Goal: Task Accomplishment & Management: Use online tool/utility

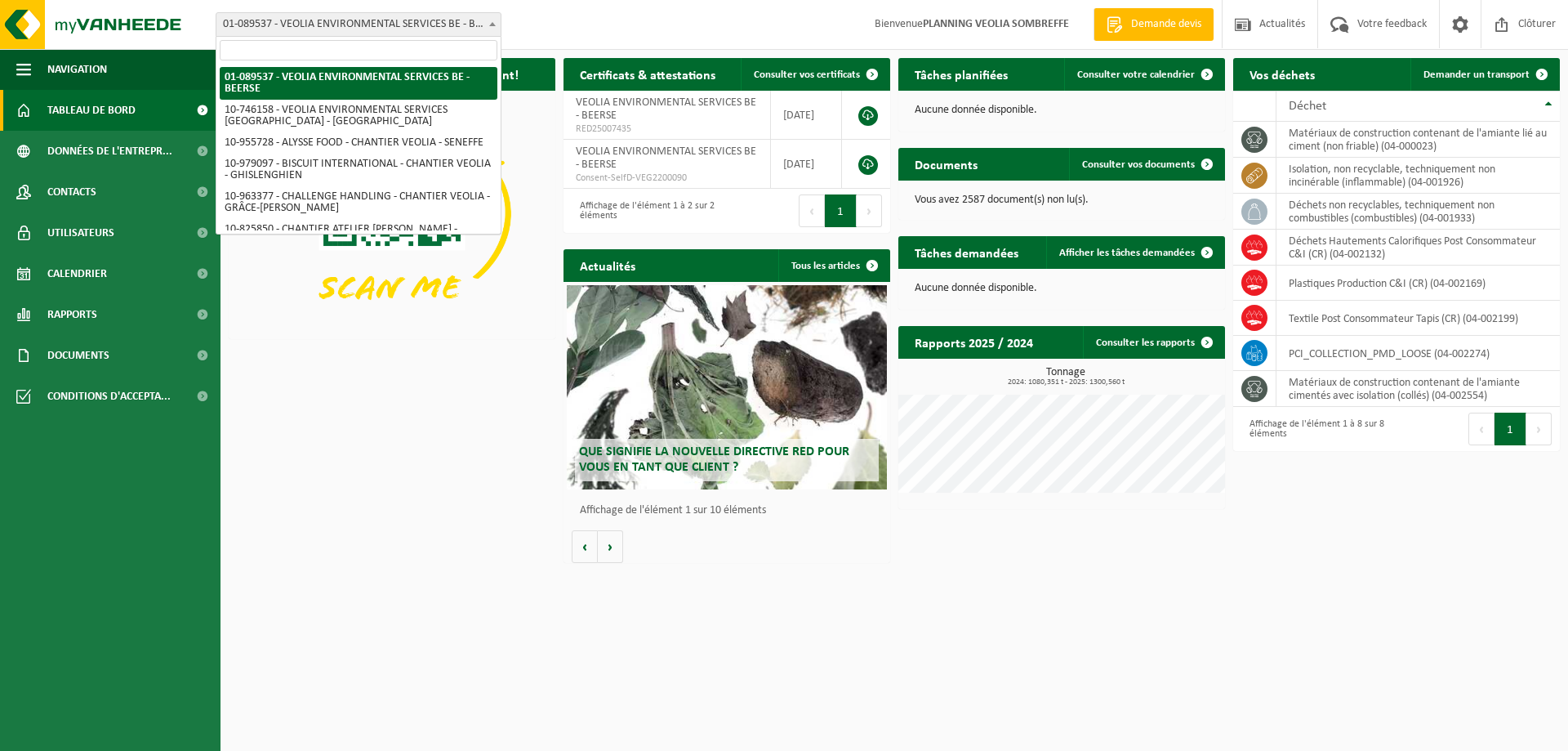
click at [319, 25] on span "01-089537 - VEOLIA ENVIRONMENTAL SERVICES BE - BEERSE" at bounding box center [358, 24] width 284 height 23
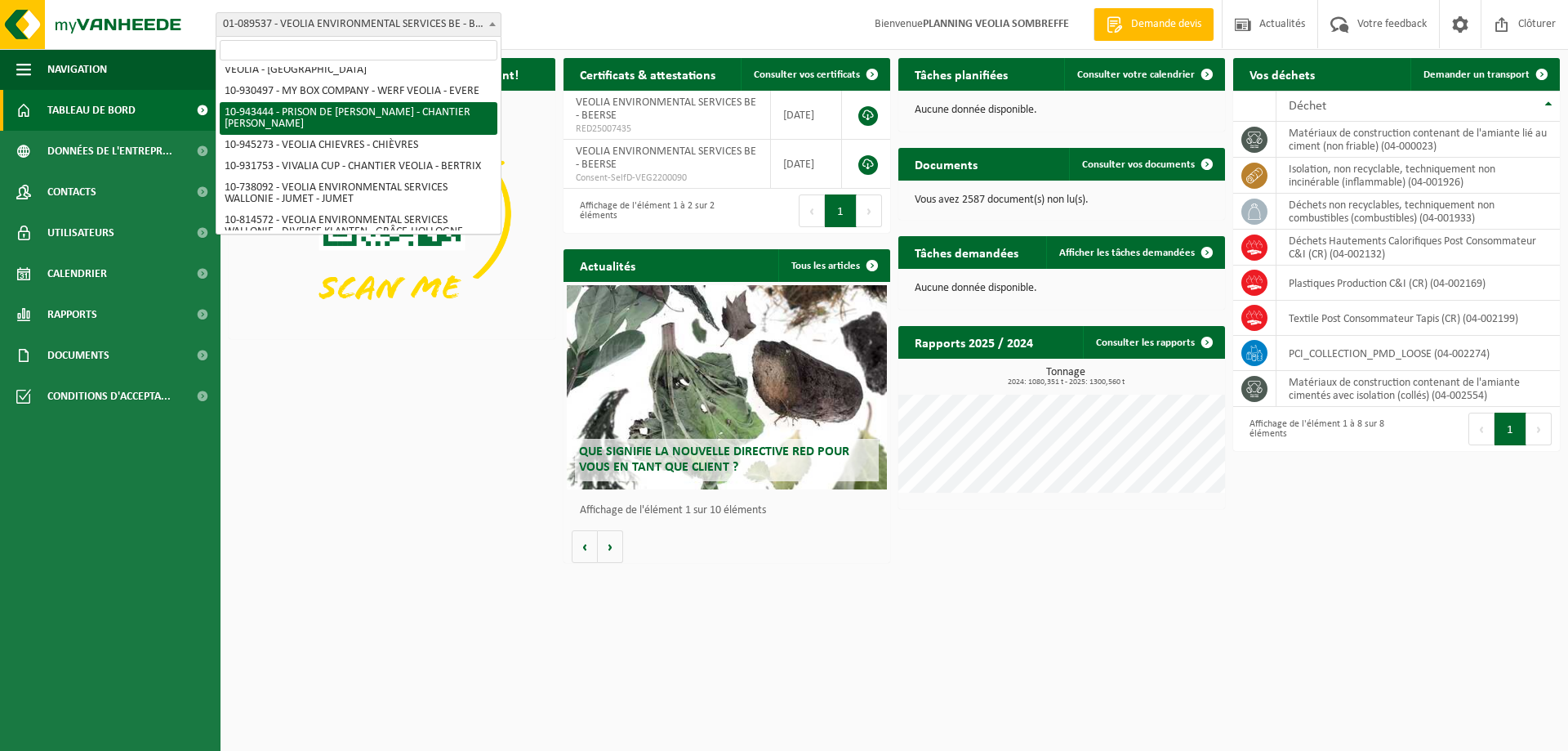
scroll to position [1144, 0]
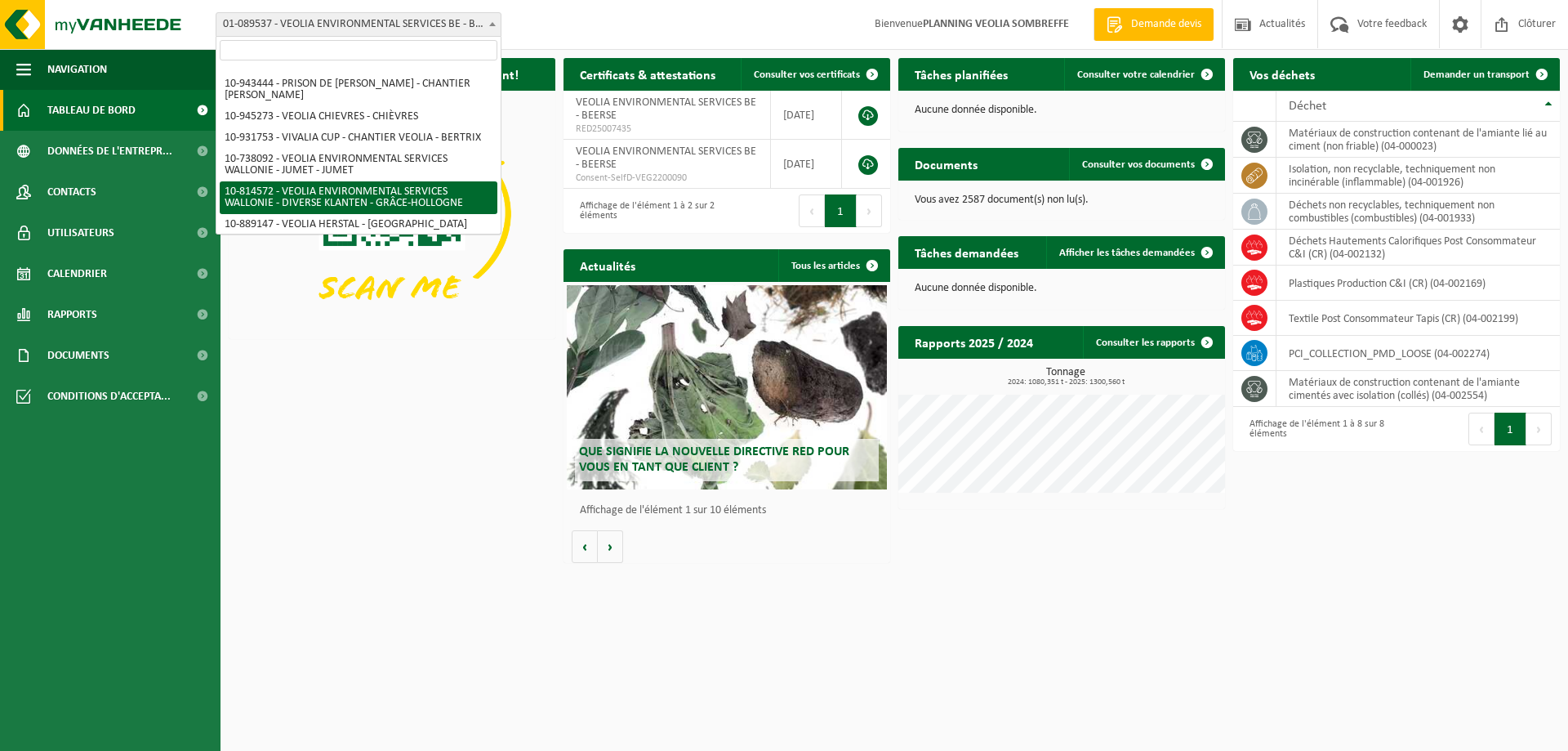
select select "37628"
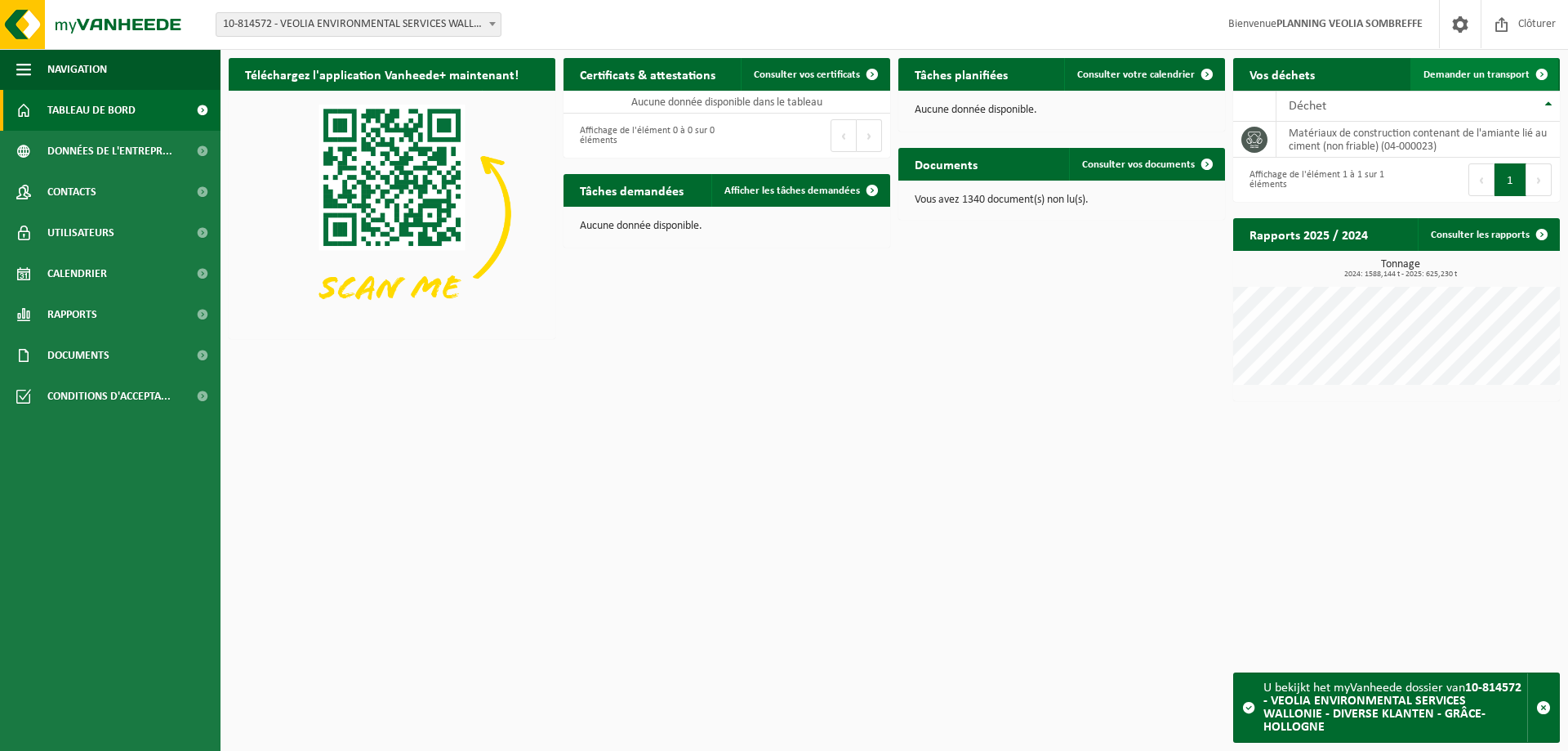
click at [1450, 75] on span "Demander un transport" at bounding box center [1477, 74] width 106 height 11
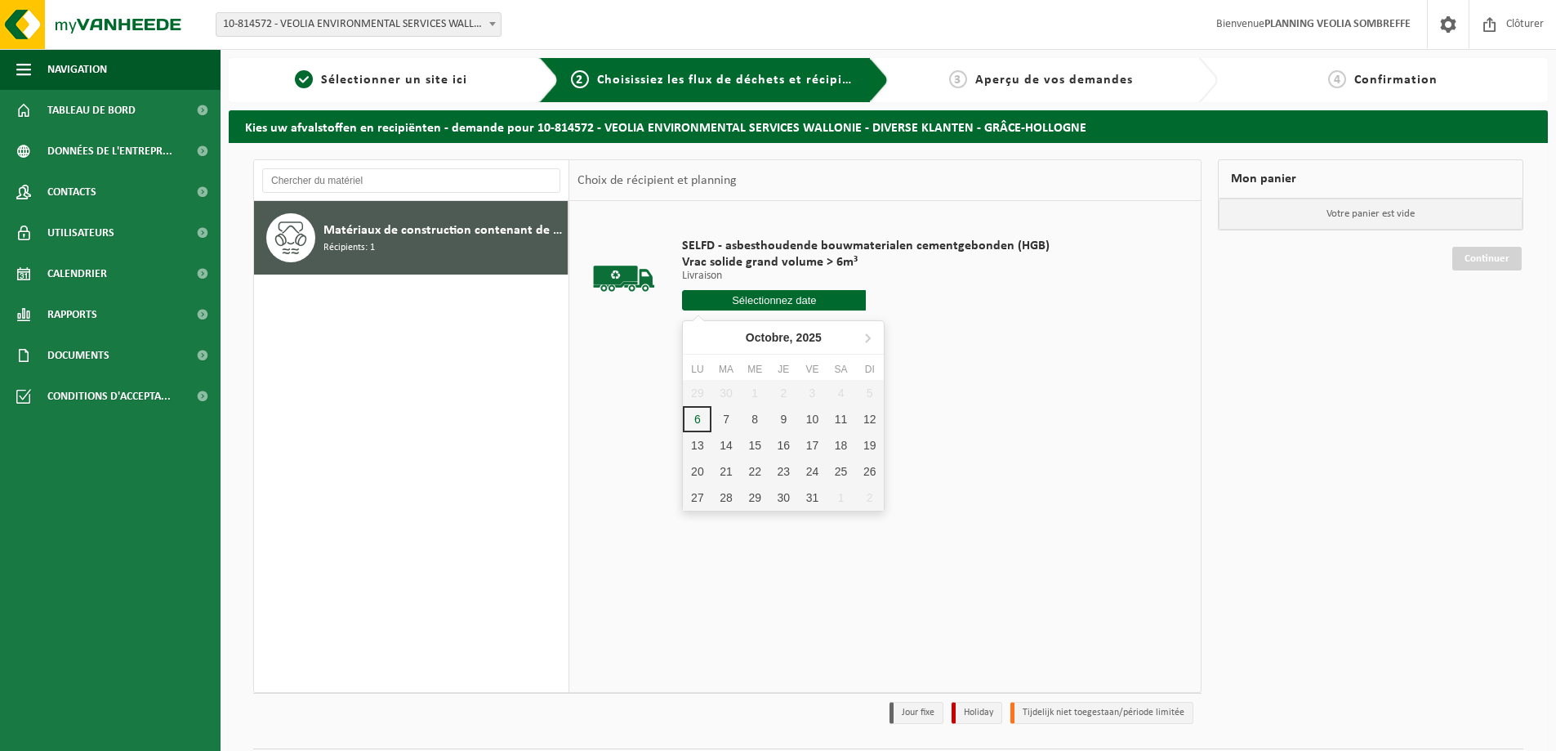
click at [781, 306] on input "text" at bounding box center [774, 300] width 184 height 20
click at [725, 421] on div "7" at bounding box center [725, 419] width 29 height 26
type input "à partir de 2025-10-07"
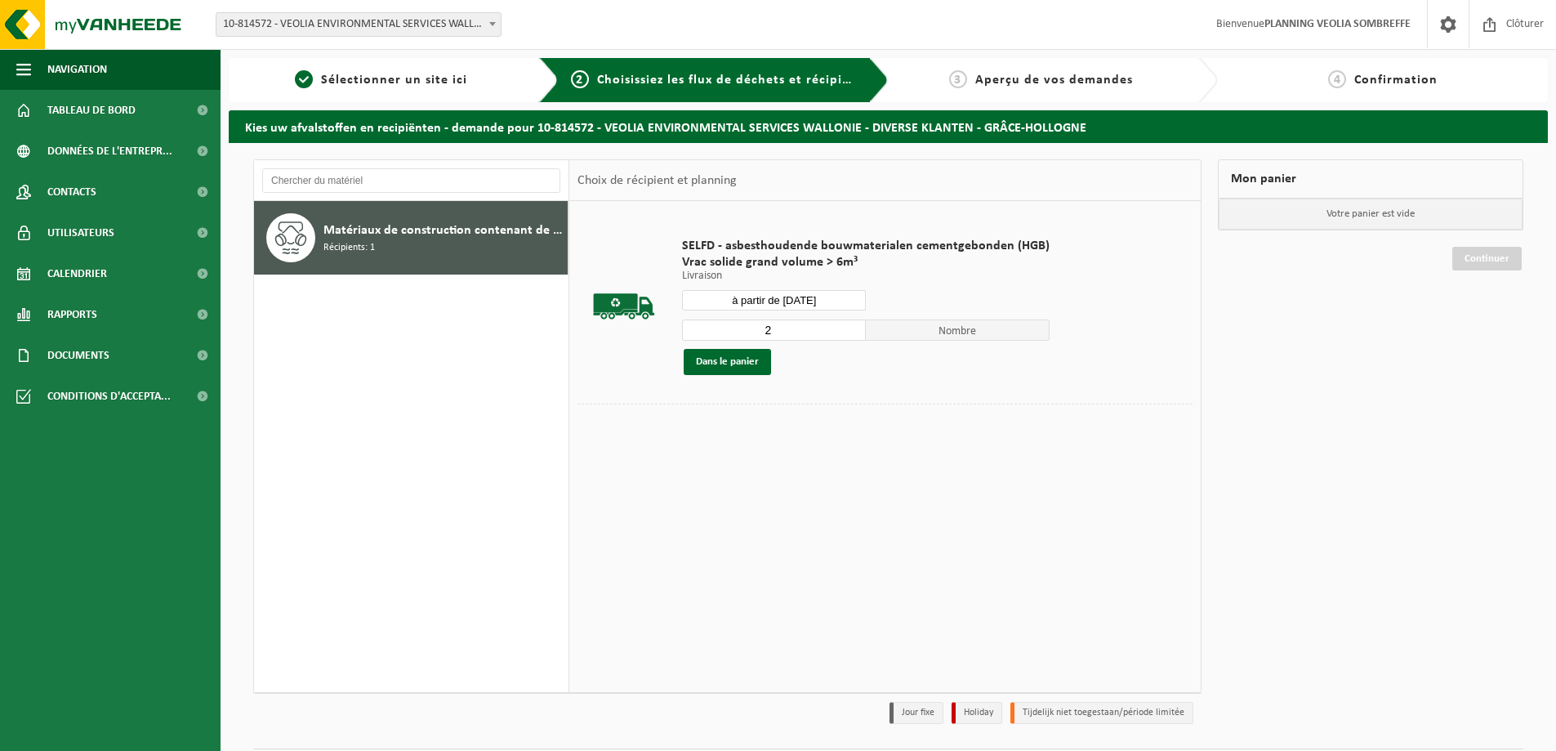
type input "2"
click at [849, 326] on input "2" at bounding box center [774, 329] width 184 height 21
click at [737, 365] on button "Dans le panier" at bounding box center [727, 362] width 87 height 26
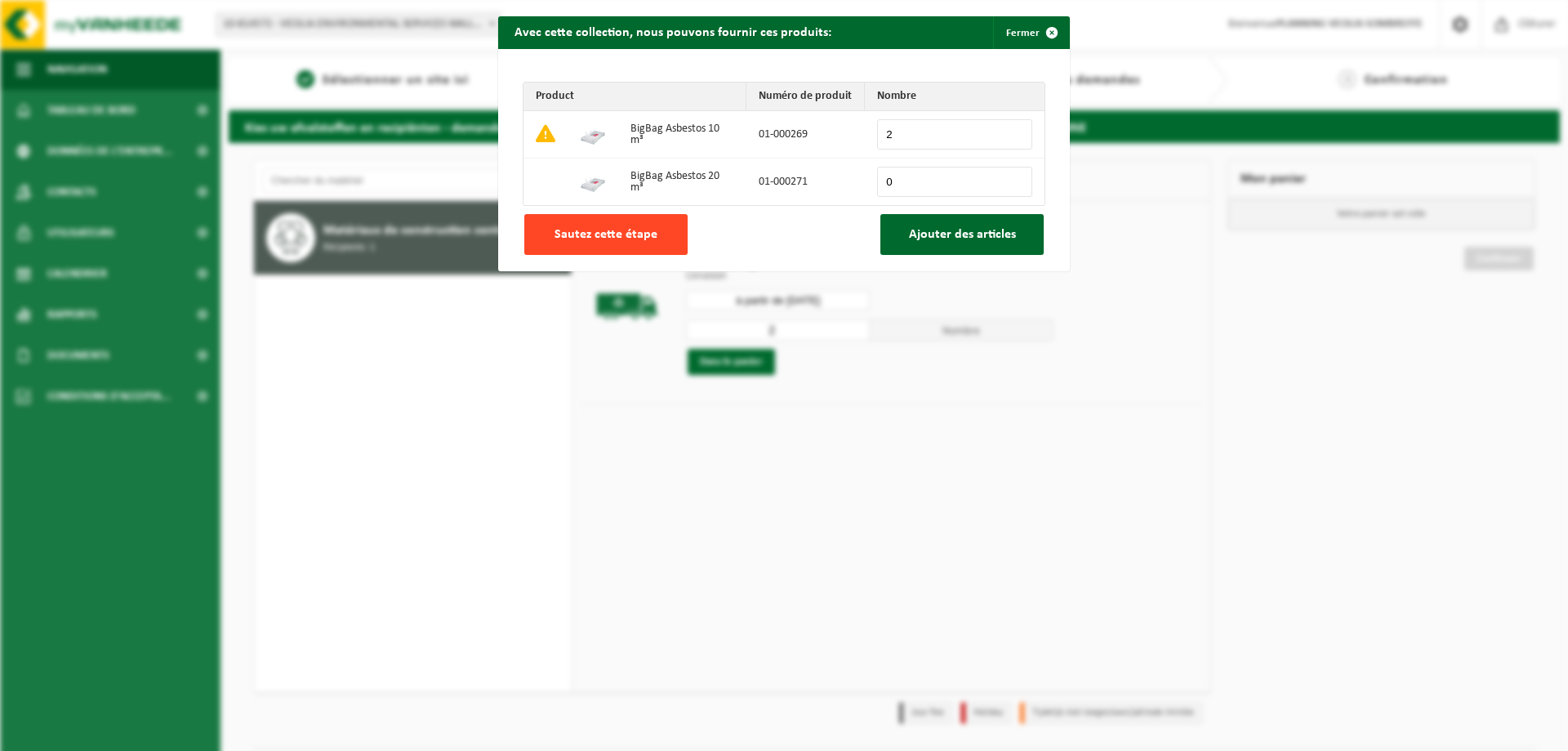
click at [621, 232] on span "Sautez cette étape" at bounding box center [606, 234] width 103 height 13
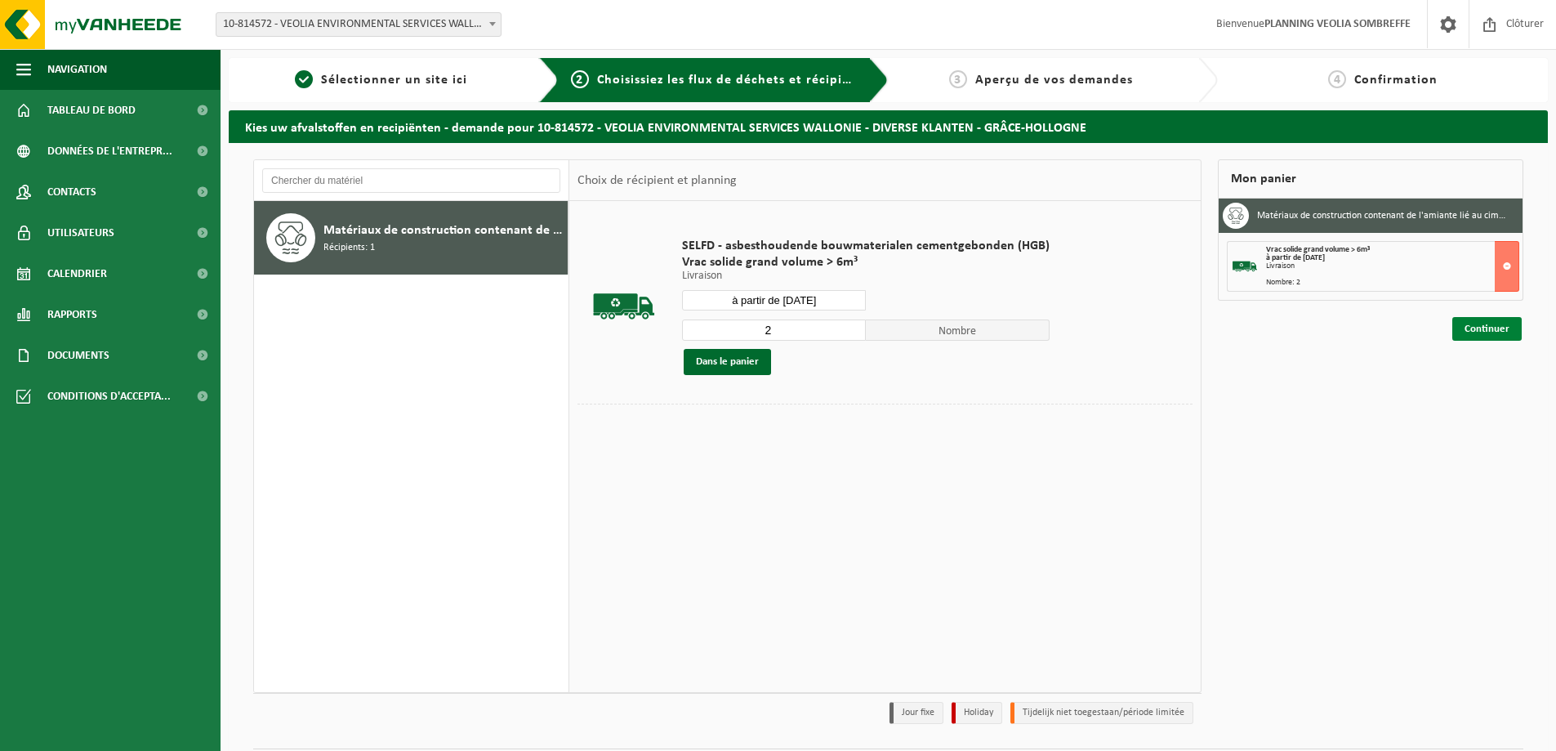
click at [1475, 329] on link "Continuer" at bounding box center [1486, 329] width 69 height 24
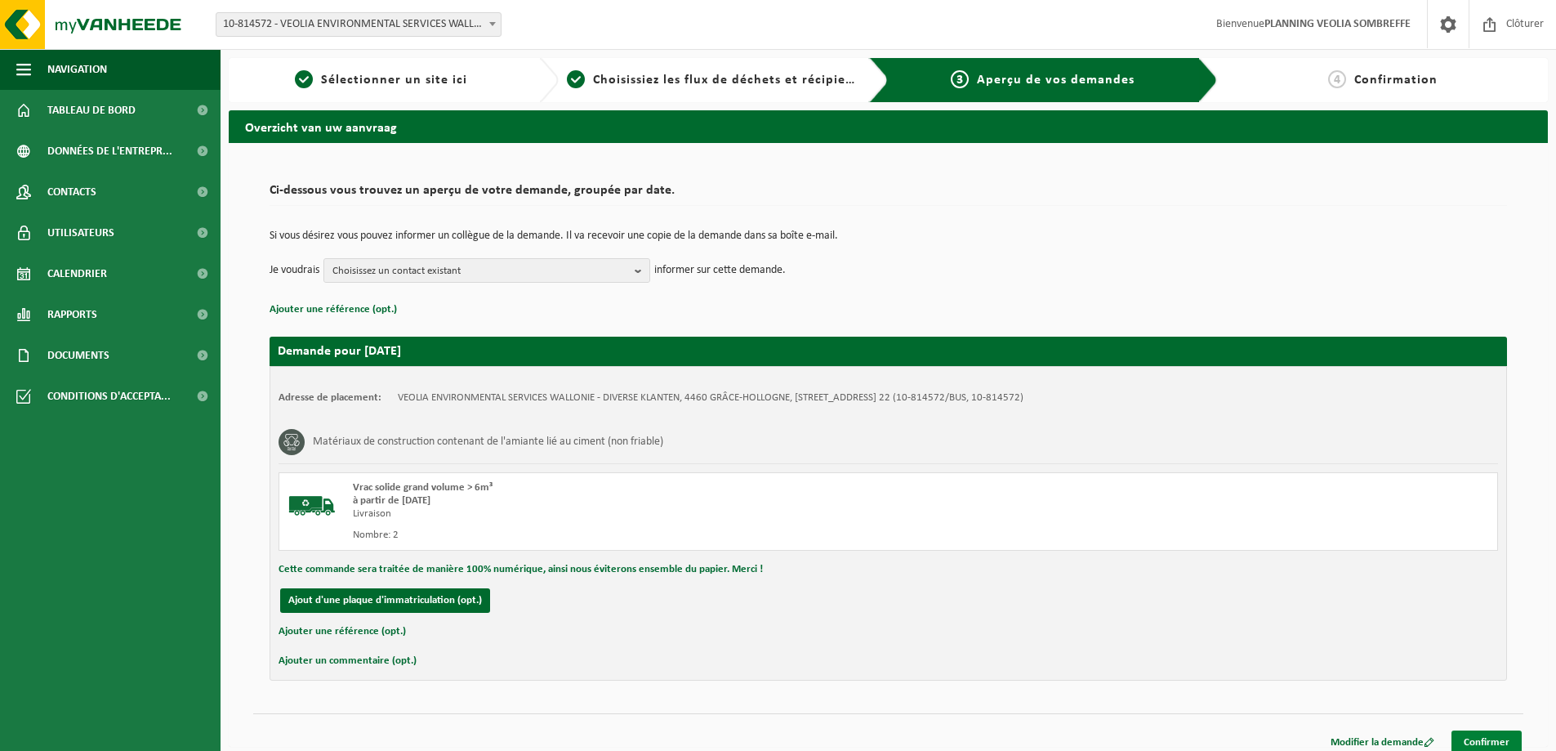
click at [1469, 738] on link "Confirmer" at bounding box center [1486, 742] width 70 height 24
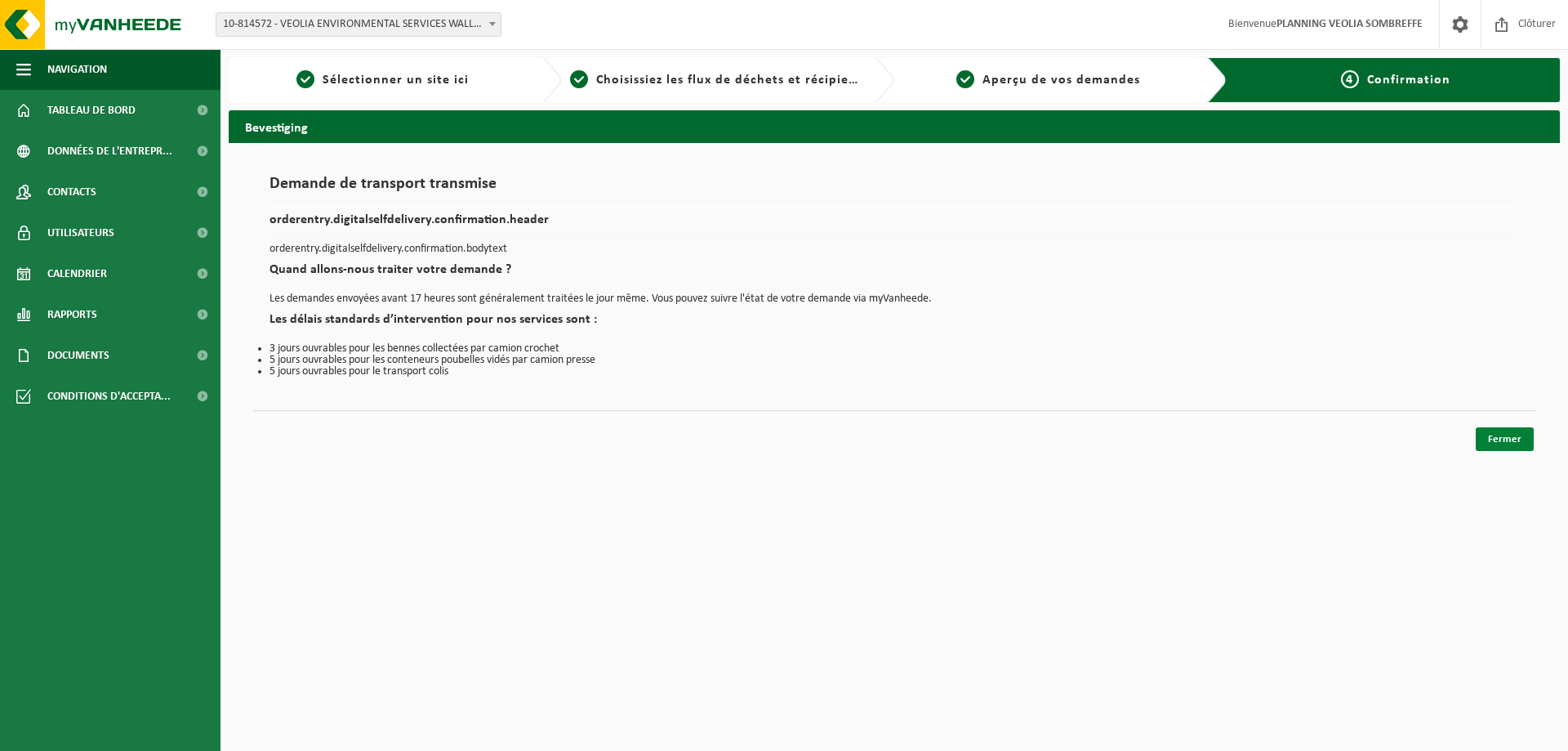
click at [1503, 440] on link "Fermer" at bounding box center [1505, 439] width 58 height 24
